Goal: Check status: Check status

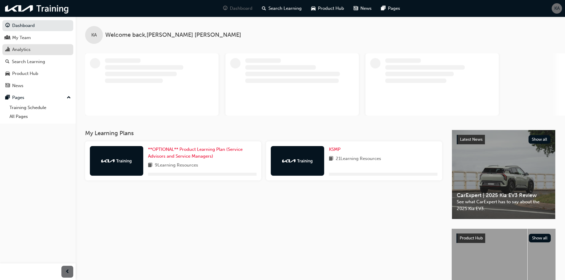
click at [18, 50] on div "Analytics" at bounding box center [21, 49] width 18 height 7
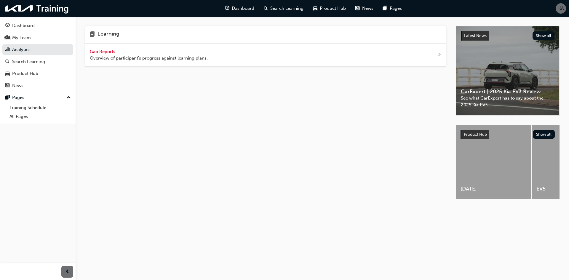
click at [101, 53] on span "Gap Reports" at bounding box center [103, 51] width 27 height 5
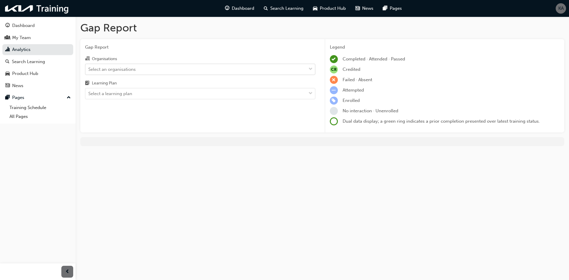
click at [120, 72] on div "Select an organisations" at bounding box center [111, 69] width 47 height 7
click at [89, 71] on input "Organisations Select an organisations" at bounding box center [88, 68] width 1 height 5
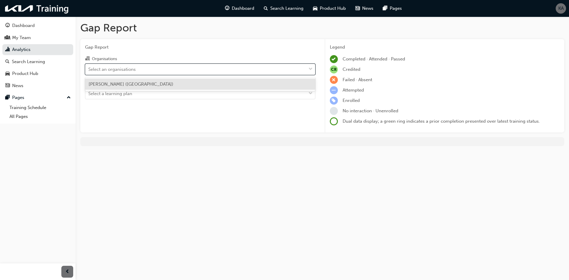
click at [123, 86] on span "[PERSON_NAME] ([GEOGRAPHIC_DATA])" at bounding box center [131, 84] width 85 height 5
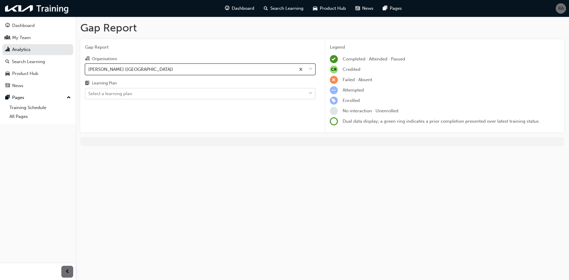
click at [121, 93] on div "Select a learning plan" at bounding box center [110, 93] width 44 height 7
click at [89, 93] on input "Learning Plan Select a learning plan" at bounding box center [88, 93] width 1 height 5
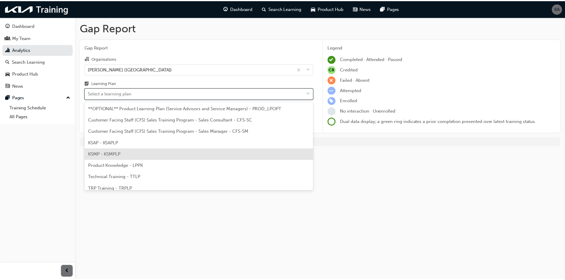
scroll to position [16, 0]
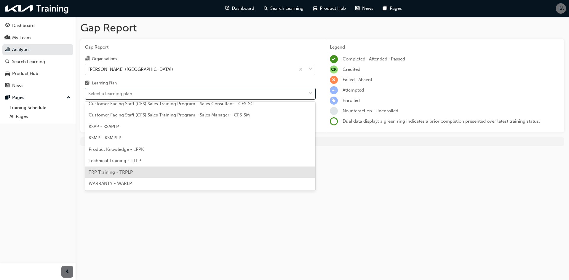
click at [123, 172] on span "TRP Training - TRPLP" at bounding box center [111, 172] width 44 height 5
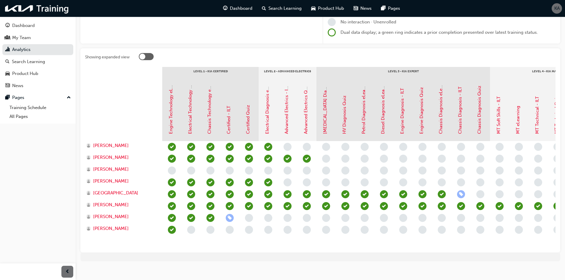
drag, startPoint x: 285, startPoint y: -26, endPoint x: 185, endPoint y: 21, distance: 110.8
